Goal: Navigation & Orientation: Find specific page/section

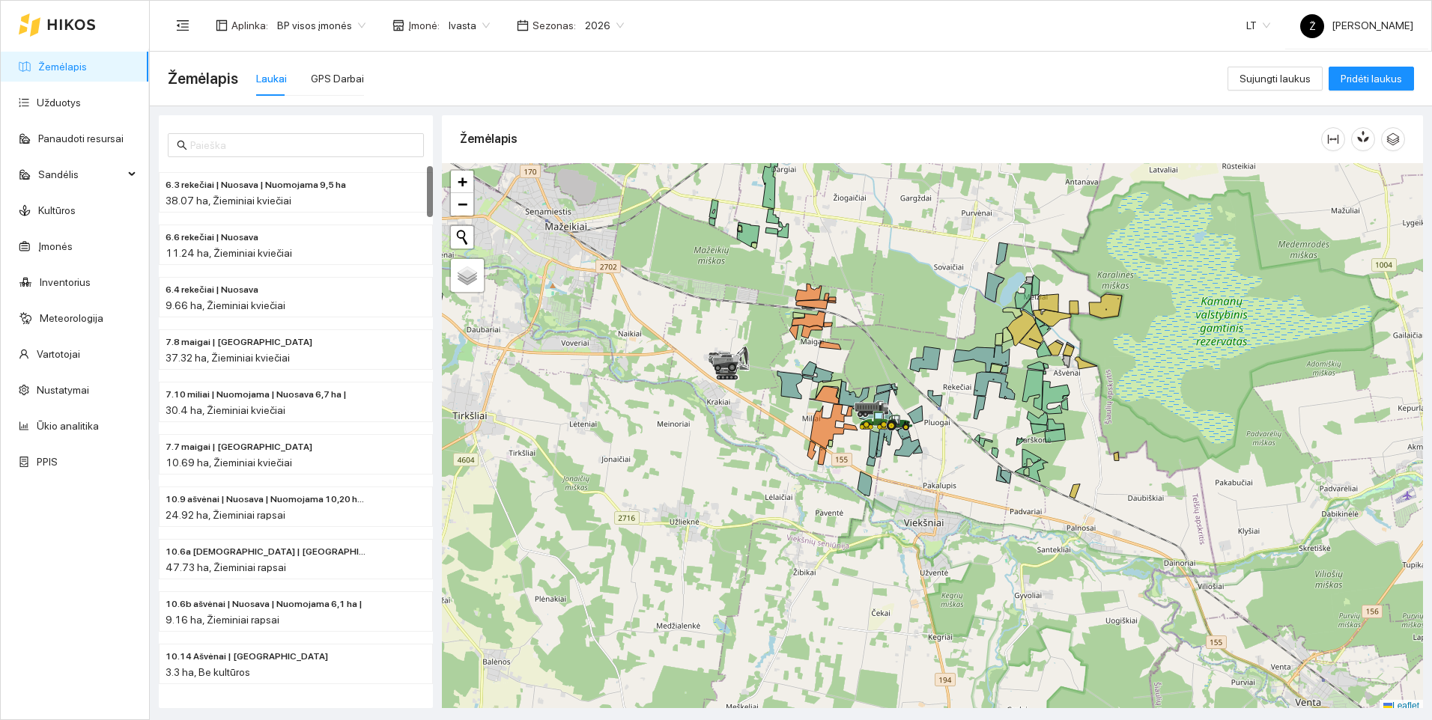
scroll to position [4, 0]
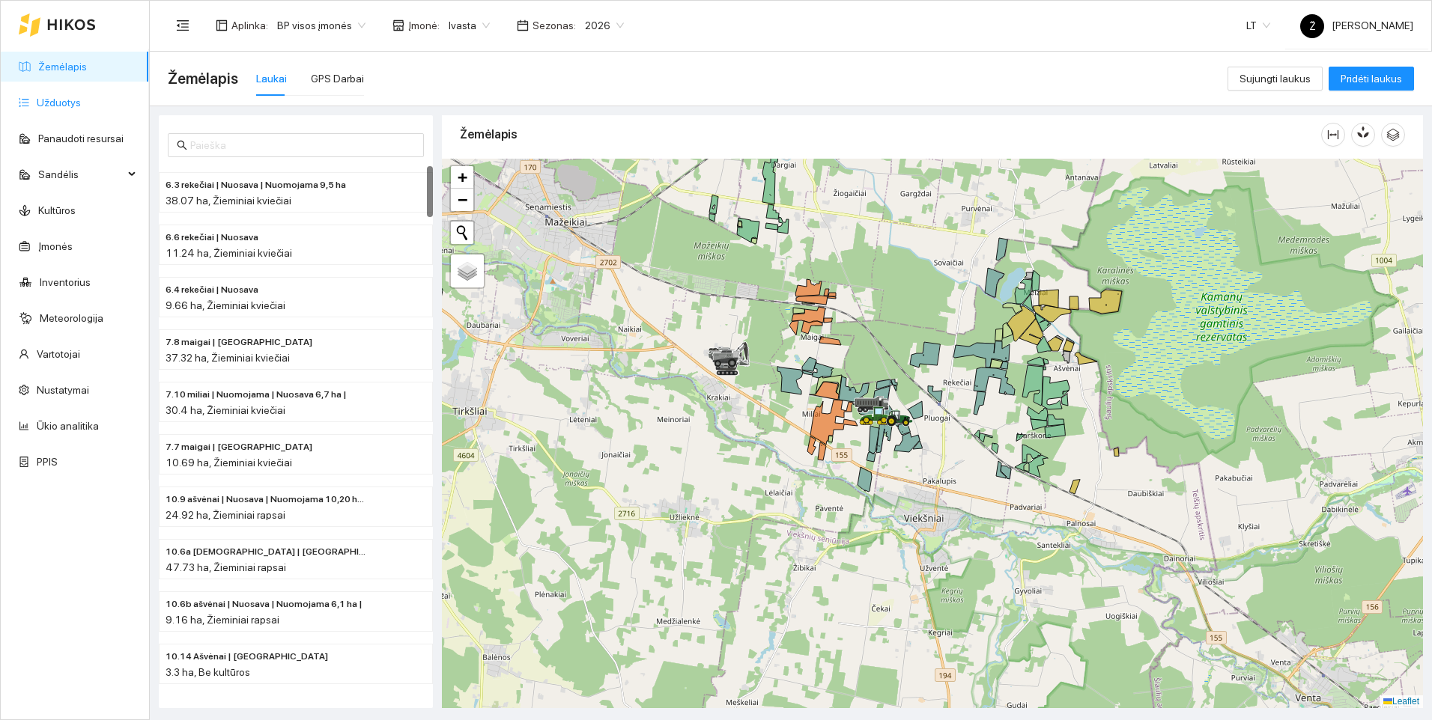
click at [67, 106] on link "Užduotys" at bounding box center [59, 103] width 44 height 12
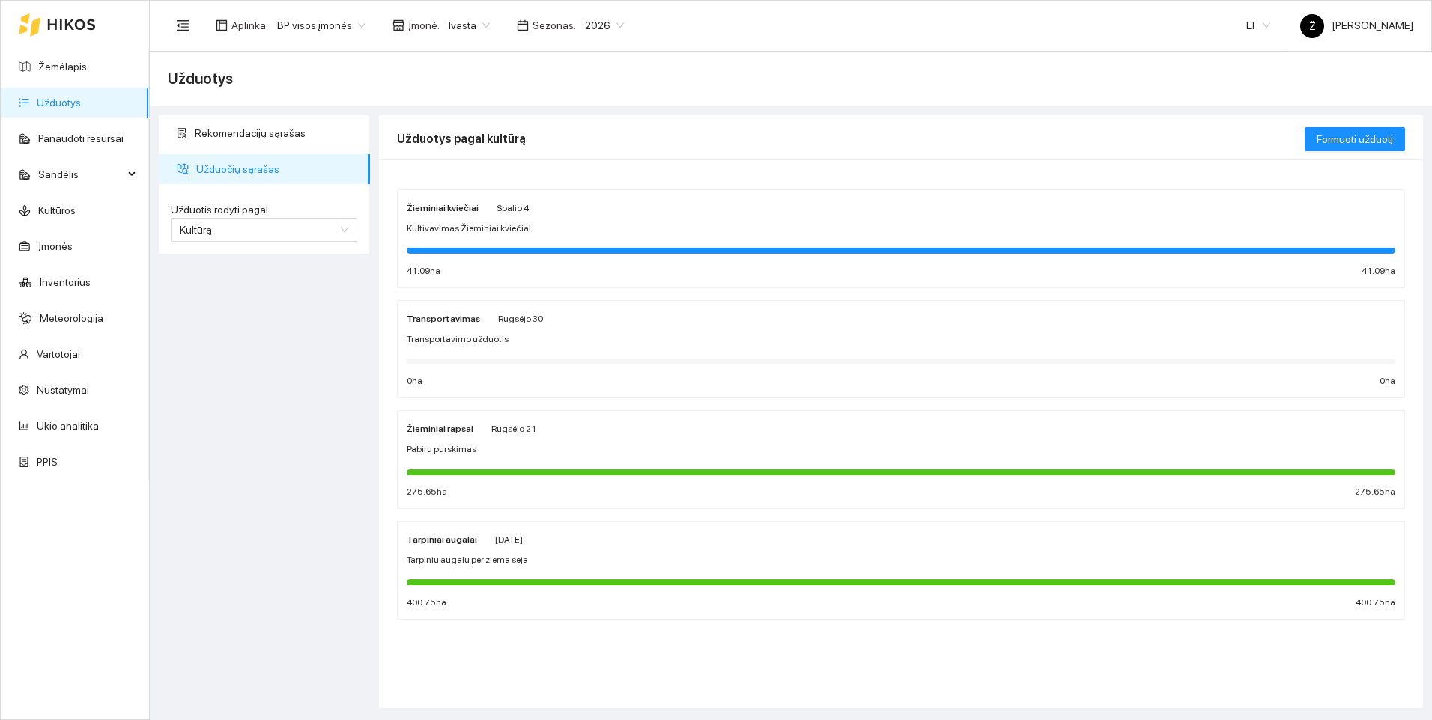
click at [524, 234] on div "Kultivavimas Žieminiai kviečiai" at bounding box center [901, 229] width 989 height 14
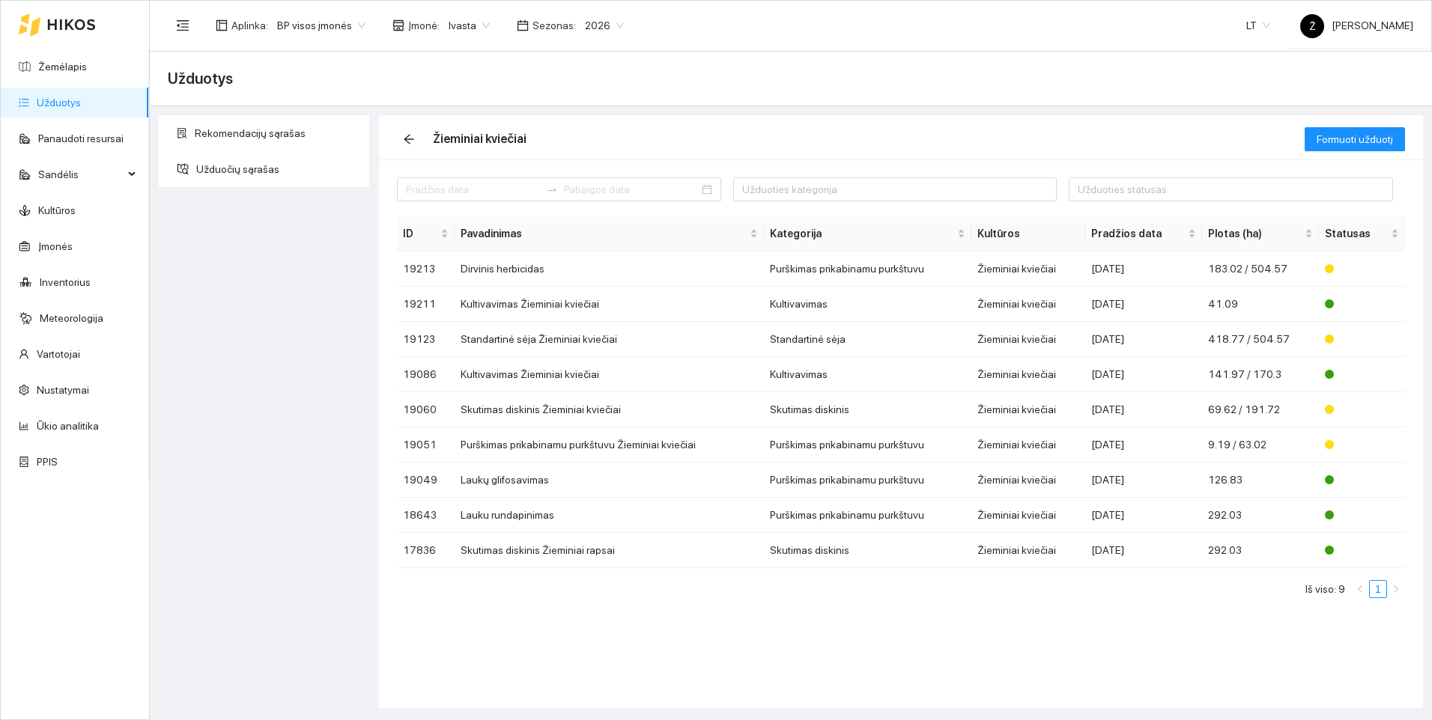
click at [476, 26] on span "Ivasta" at bounding box center [469, 25] width 41 height 22
drag, startPoint x: 309, startPoint y: 273, endPoint x: 210, endPoint y: 176, distance: 138.2
click at [304, 270] on div "Rekomendacijų sąrašas Užduočių sąrašas" at bounding box center [264, 411] width 220 height 593
click at [76, 62] on link "Žemėlapis" at bounding box center [62, 67] width 49 height 12
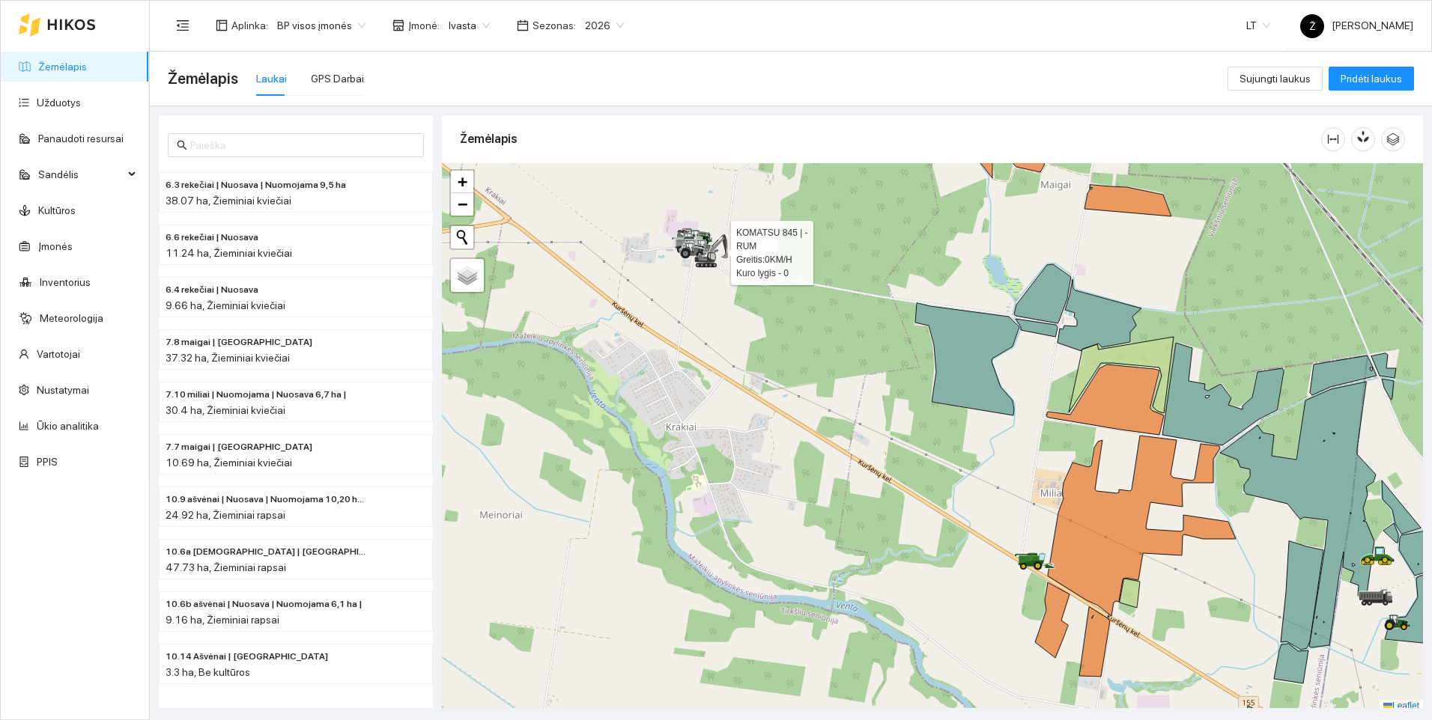
scroll to position [4, 0]
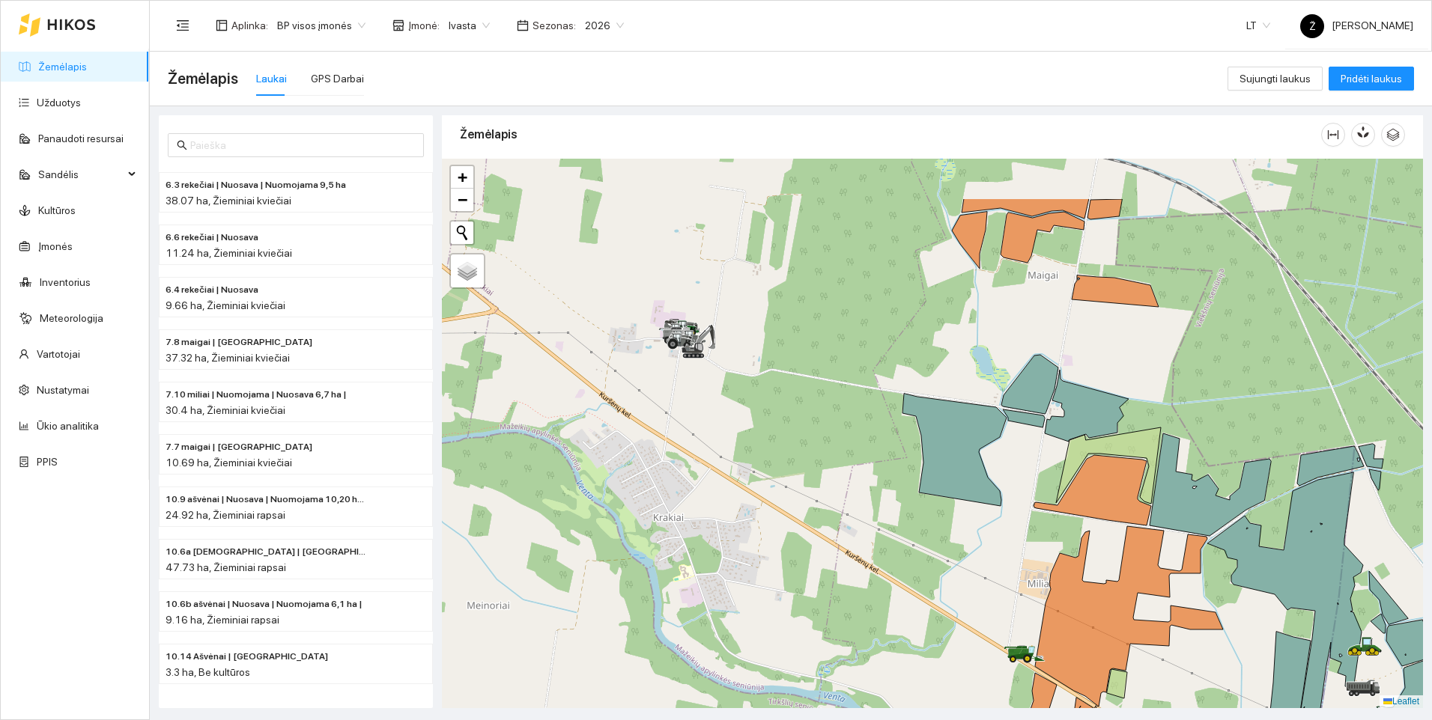
drag, startPoint x: 714, startPoint y: 291, endPoint x: 697, endPoint y: 429, distance: 138.9
click at [697, 429] on div at bounding box center [932, 434] width 981 height 550
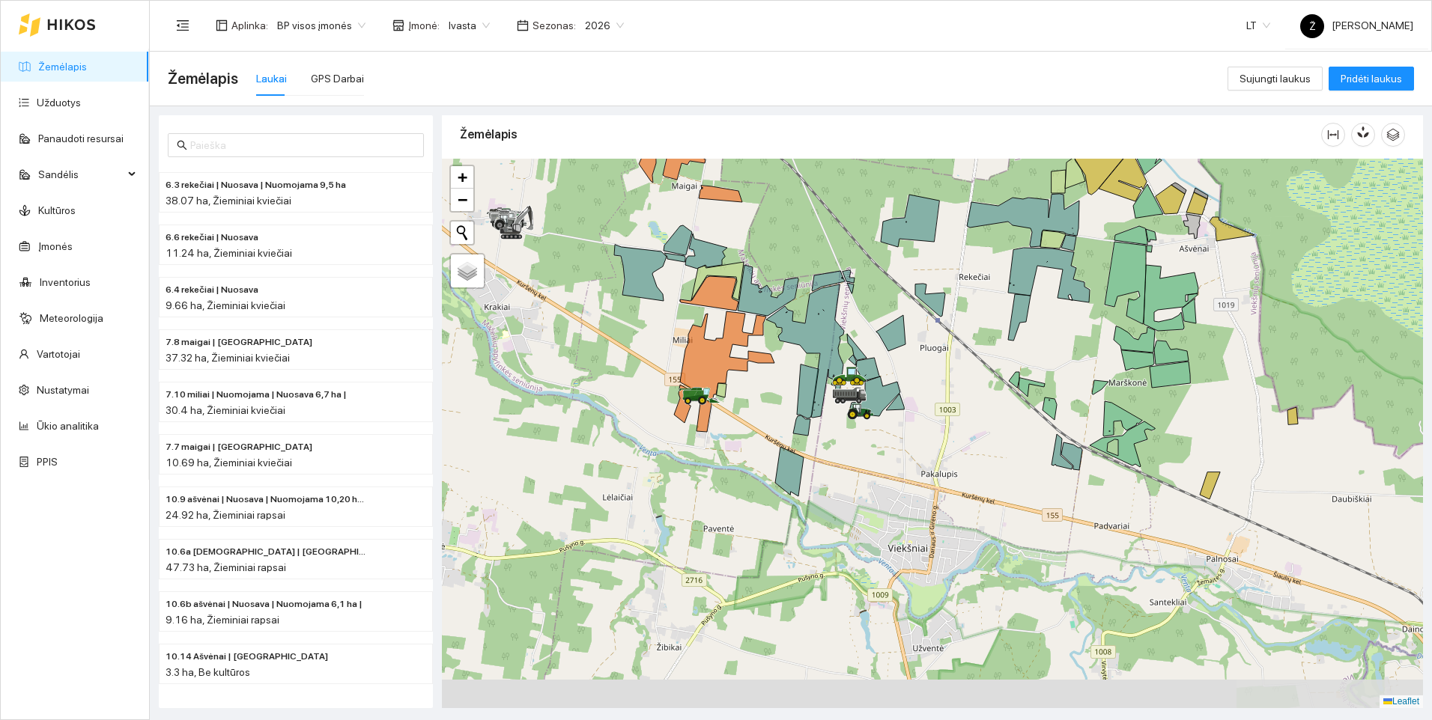
drag, startPoint x: 860, startPoint y: 530, endPoint x: 729, endPoint y: 353, distance: 220.0
click at [729, 353] on icon at bounding box center [727, 357] width 94 height 90
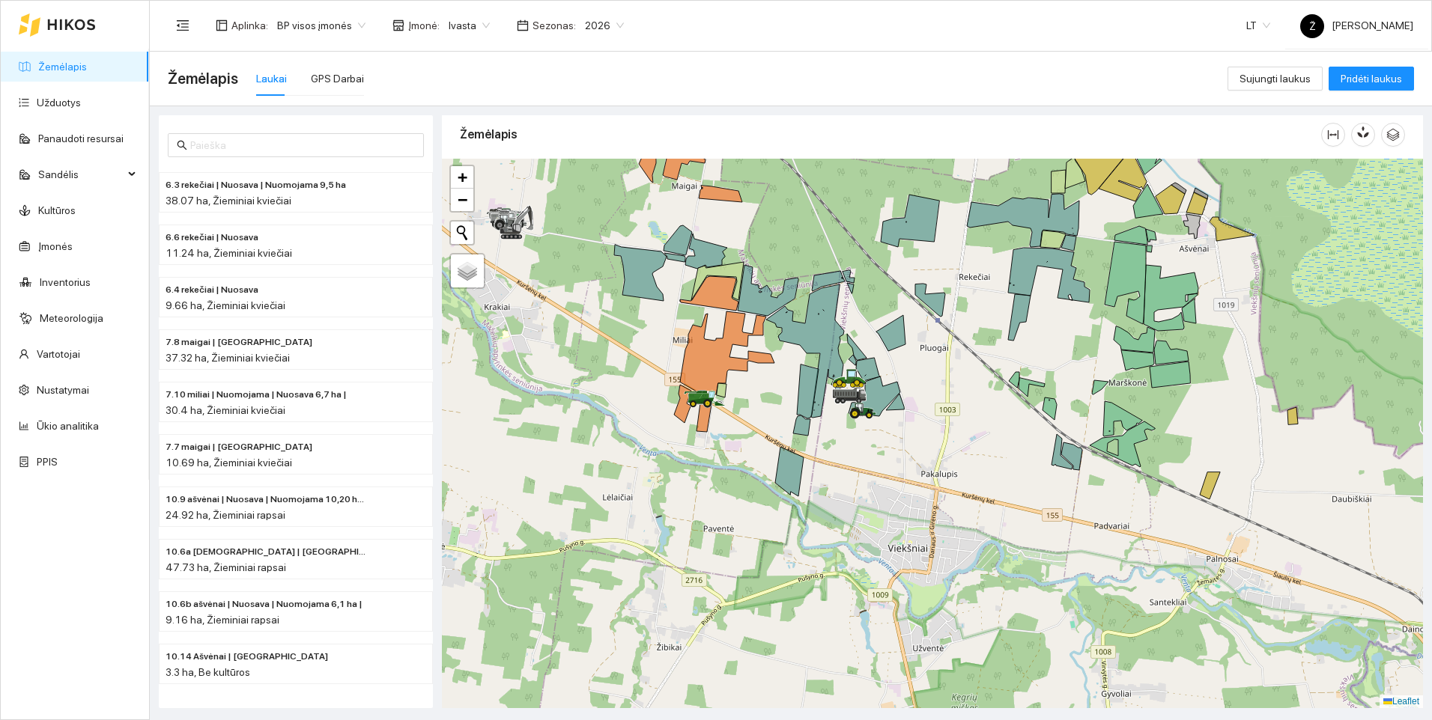
click at [603, 24] on span "2026" at bounding box center [604, 25] width 39 height 22
click at [582, 175] on div "2025" at bounding box center [592, 174] width 39 height 16
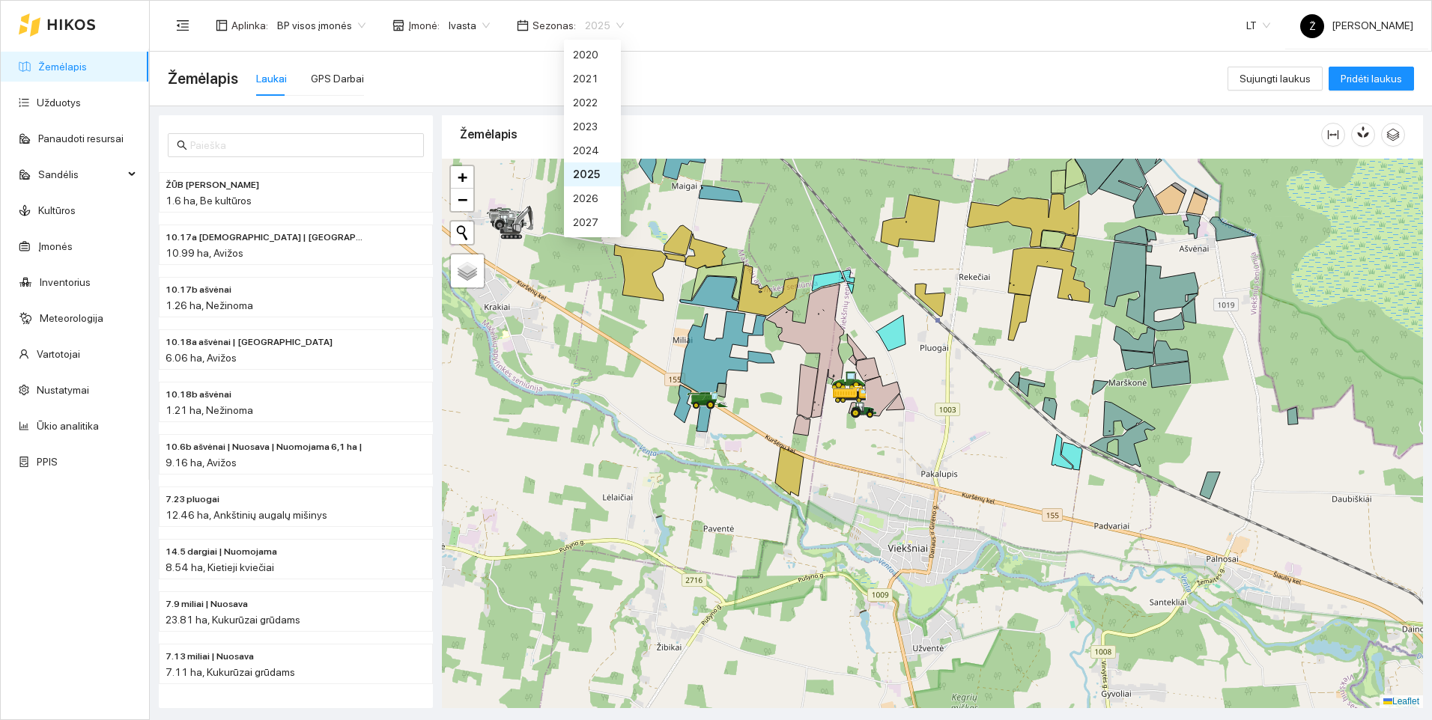
click at [614, 22] on div "2025" at bounding box center [604, 25] width 57 height 24
click at [590, 195] on div "2026" at bounding box center [592, 198] width 39 height 16
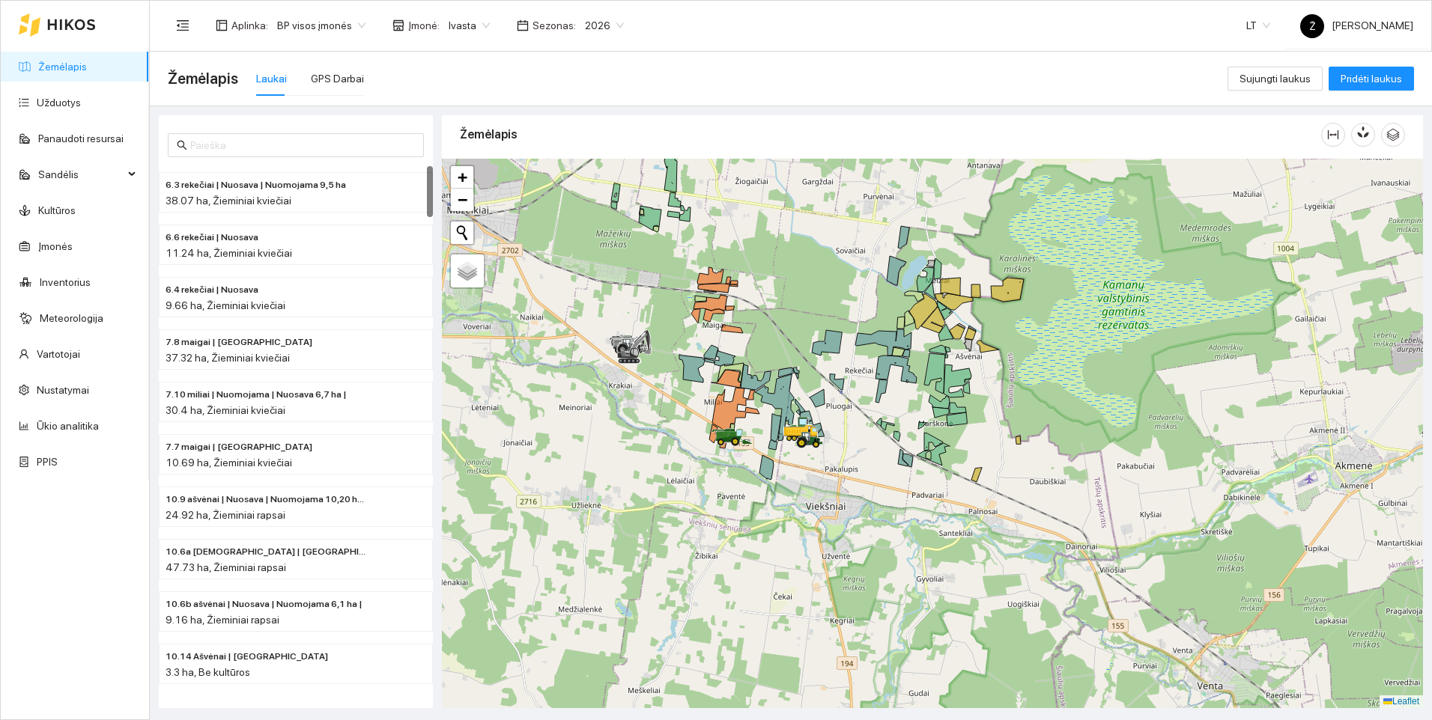
click at [482, 23] on div "Ivasta" at bounding box center [469, 25] width 59 height 24
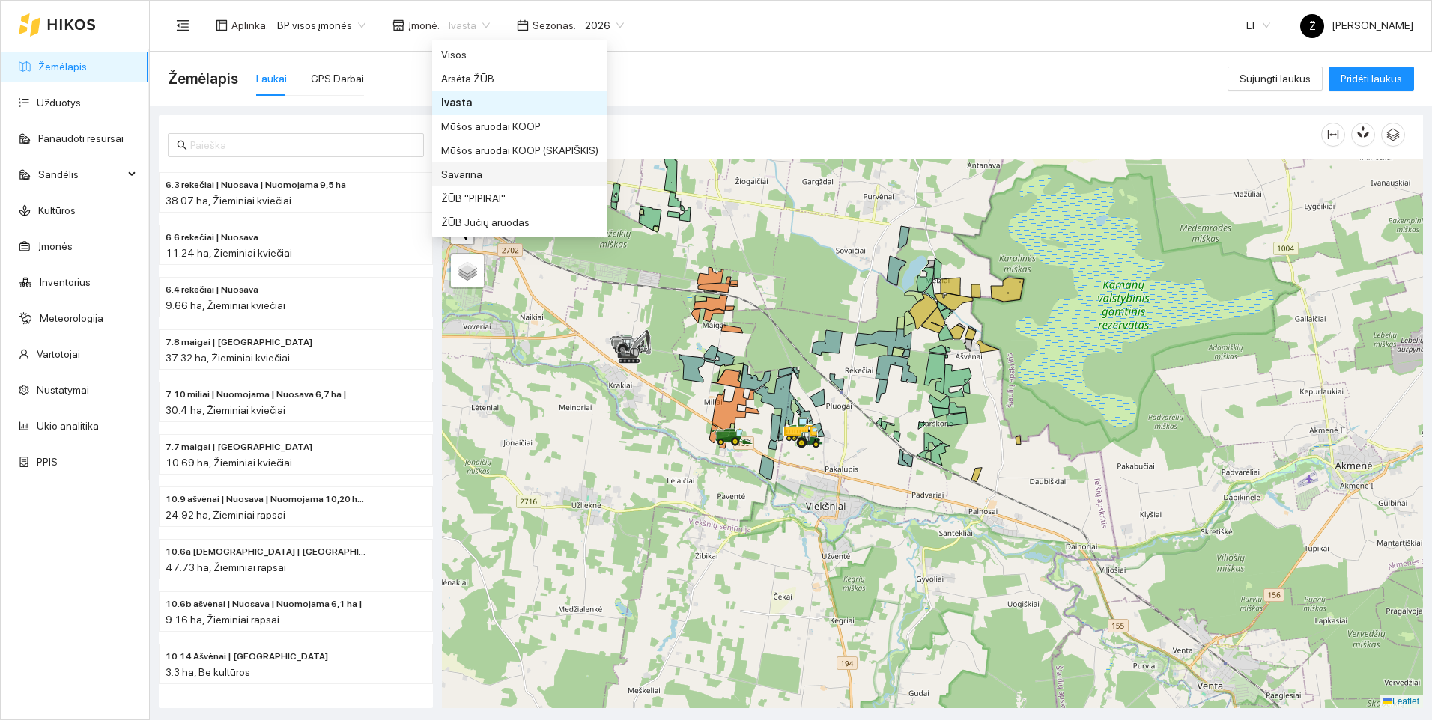
click at [474, 179] on div "Savarina" at bounding box center [519, 174] width 157 height 16
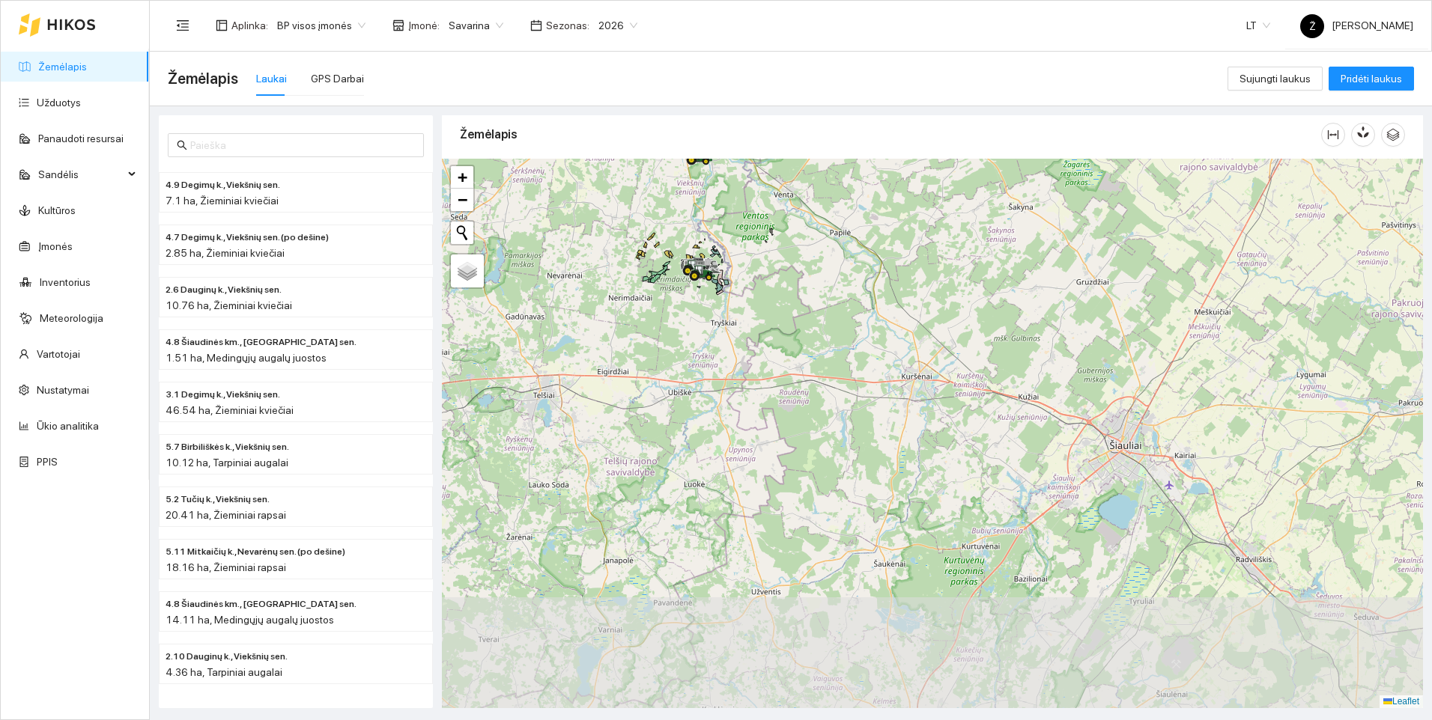
drag, startPoint x: 745, startPoint y: 512, endPoint x: 646, endPoint y: 182, distance: 344.8
click at [646, 182] on div at bounding box center [932, 434] width 981 height 550
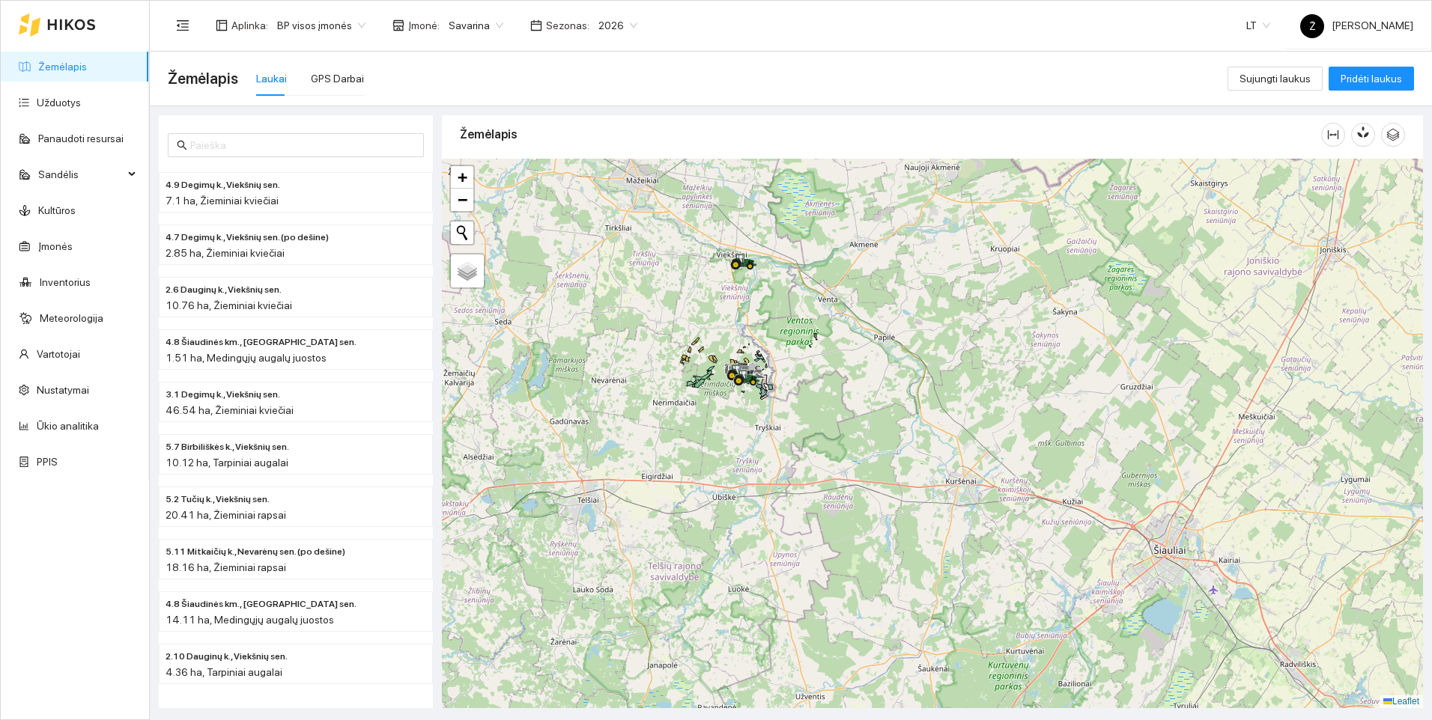
drag, startPoint x: 675, startPoint y: 255, endPoint x: 743, endPoint y: 393, distance: 154.4
click at [742, 393] on div at bounding box center [737, 385] width 9 height 37
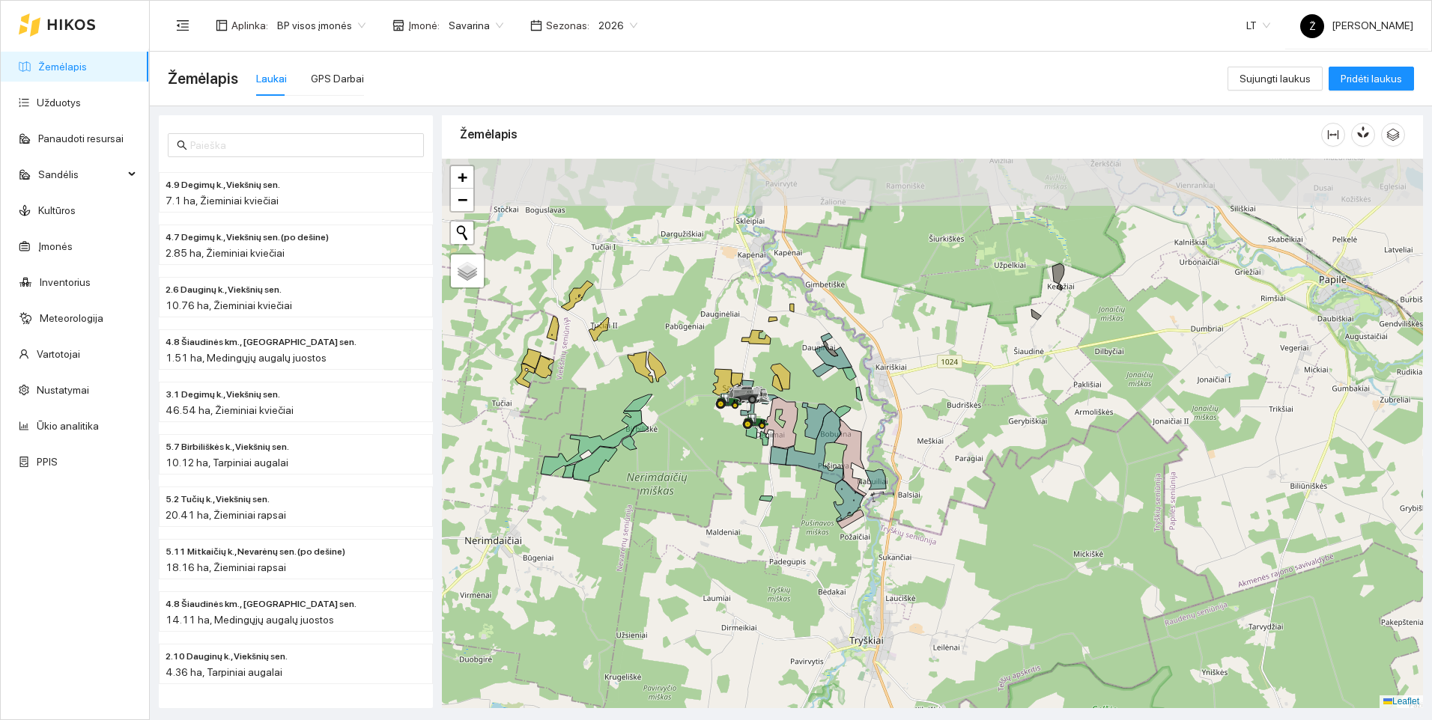
drag, startPoint x: 705, startPoint y: 367, endPoint x: 723, endPoint y: 461, distance: 96.1
click at [723, 461] on div at bounding box center [932, 434] width 981 height 550
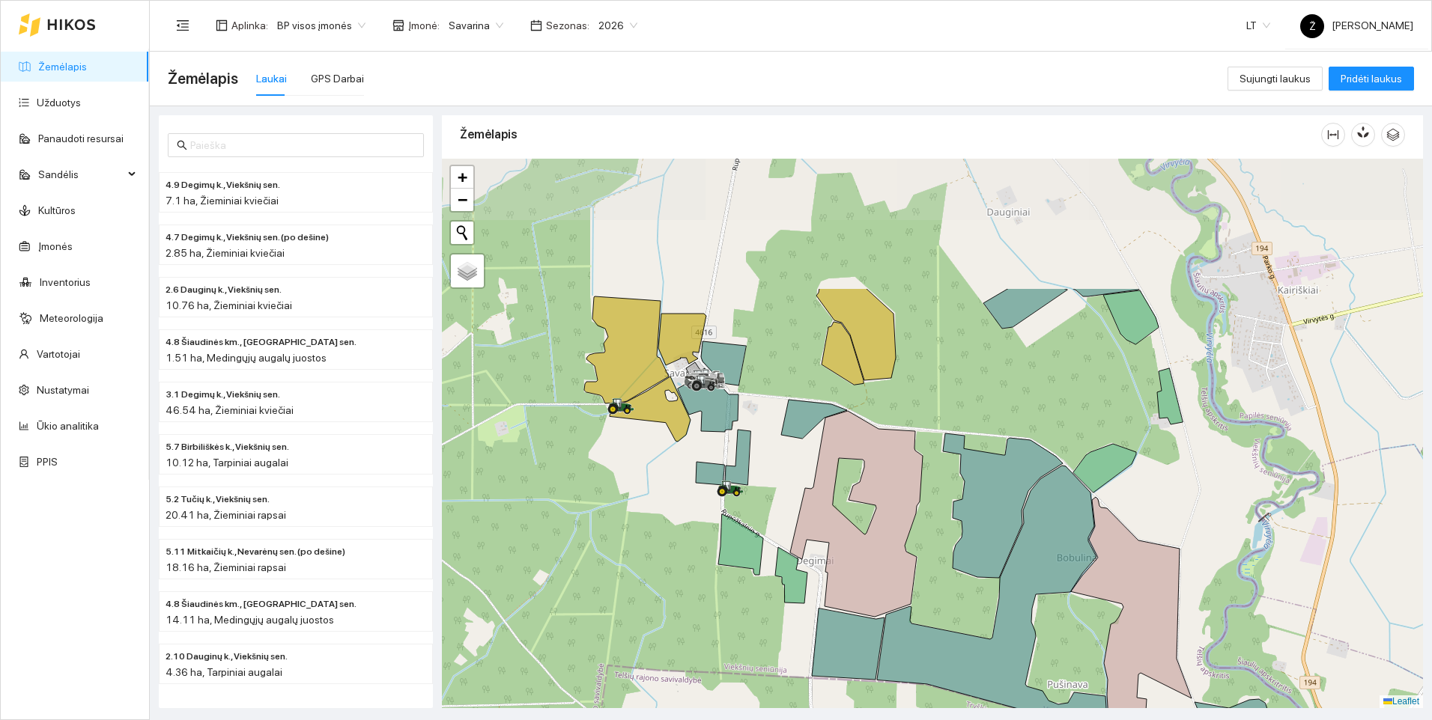
drag, startPoint x: 744, startPoint y: 305, endPoint x: 665, endPoint y: 488, distance: 199.2
click at [664, 490] on div at bounding box center [932, 434] width 981 height 550
